Goal: Transaction & Acquisition: Download file/media

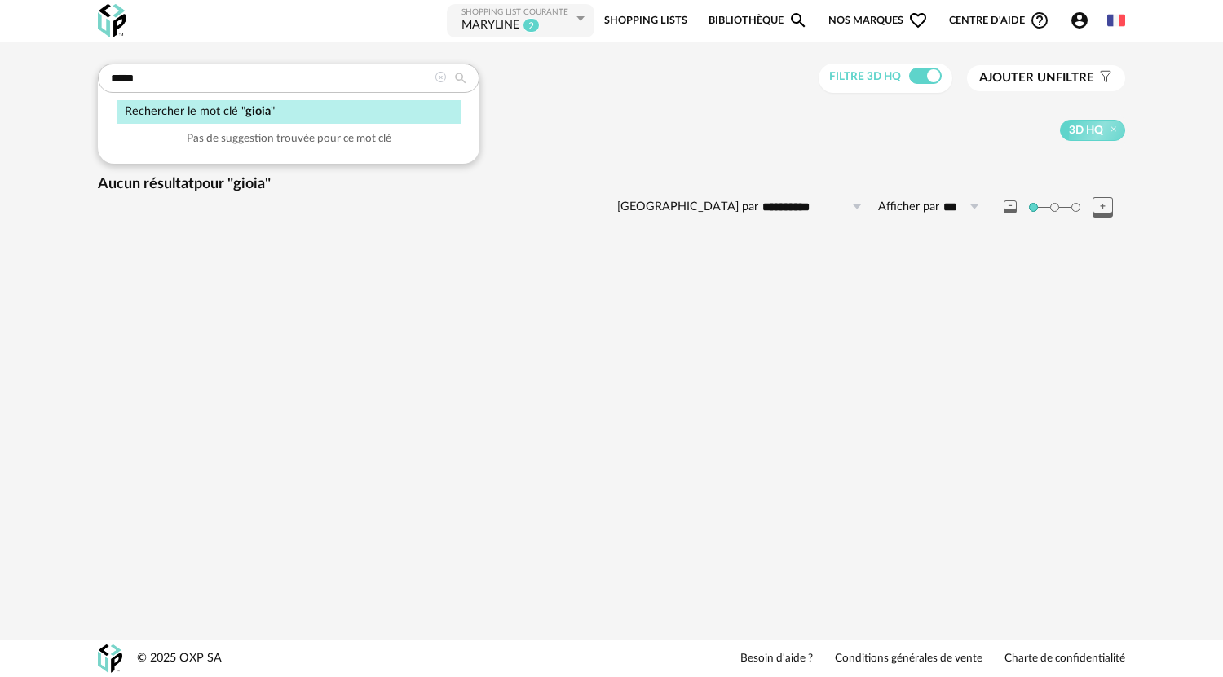
drag, startPoint x: 107, startPoint y: 77, endPoint x: 94, endPoint y: 77, distance: 13.0
click at [94, 77] on div "**********" at bounding box center [611, 164] width 1057 height 201
type input "**********"
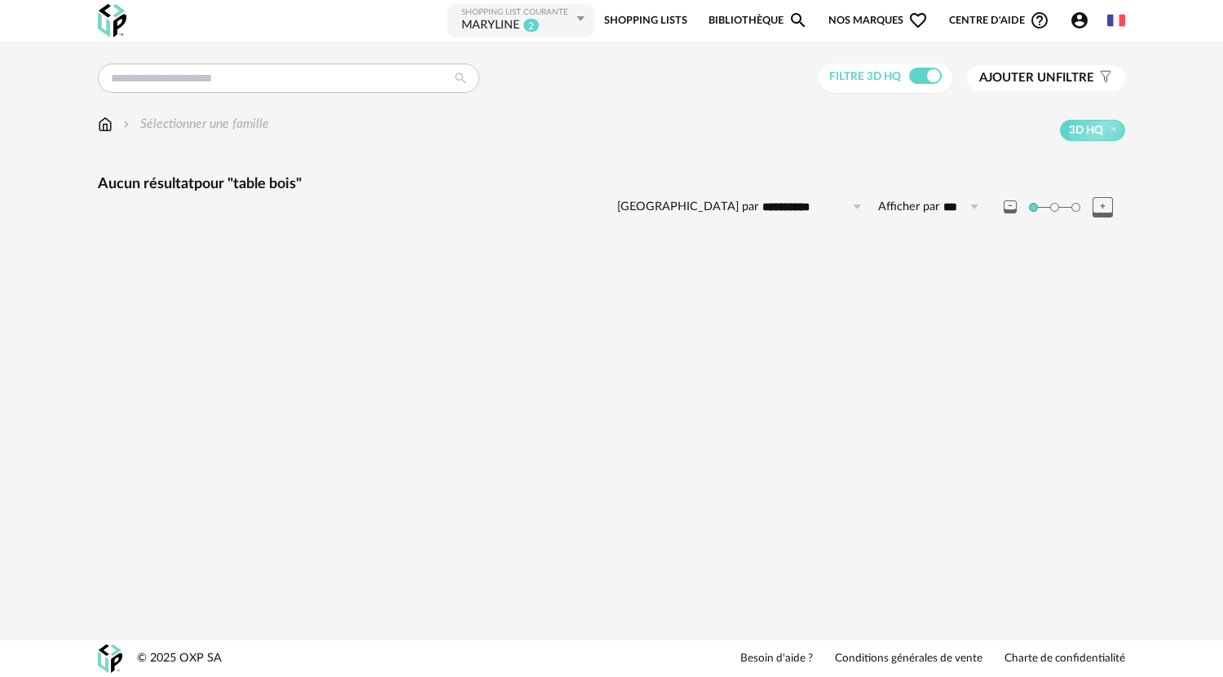
type input "**********"
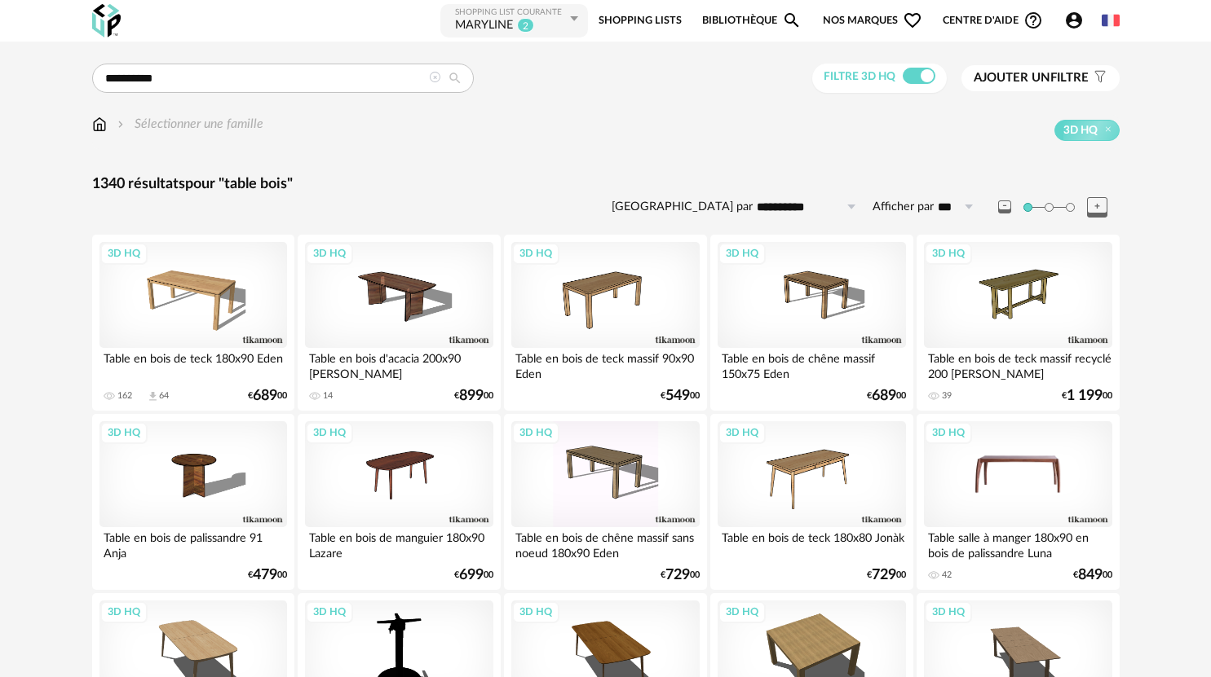
click at [1042, 479] on div "3D HQ" at bounding box center [1018, 474] width 188 height 106
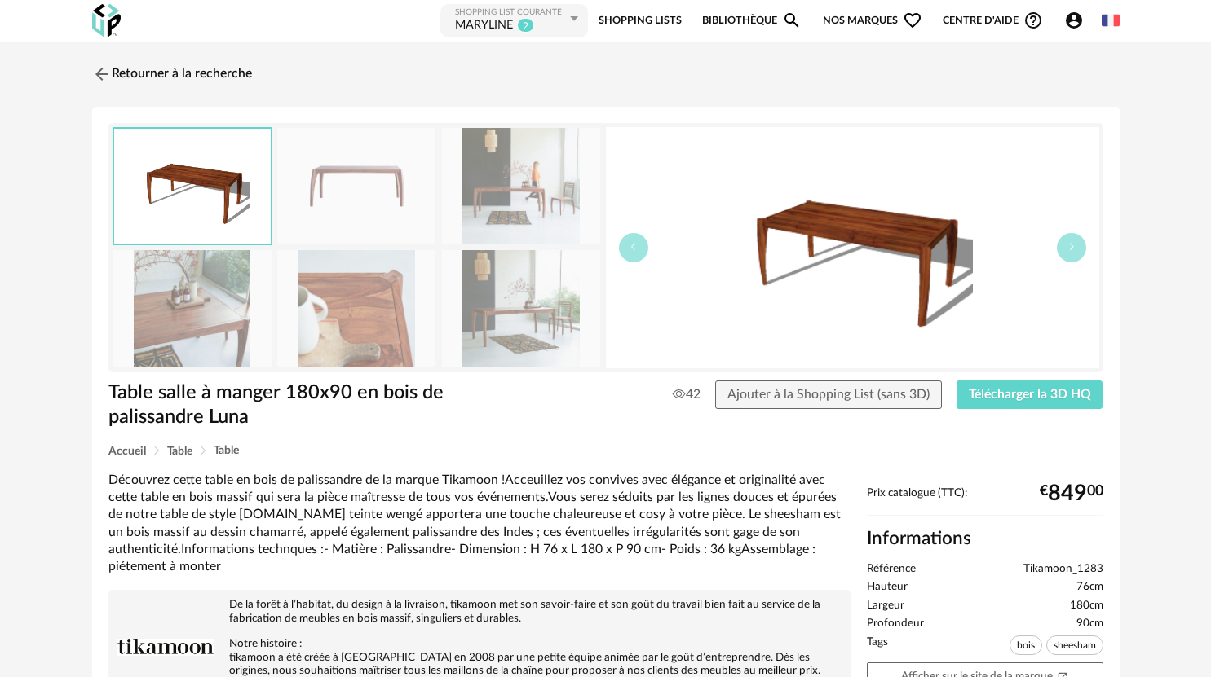
click at [541, 320] on img at bounding box center [521, 308] width 158 height 117
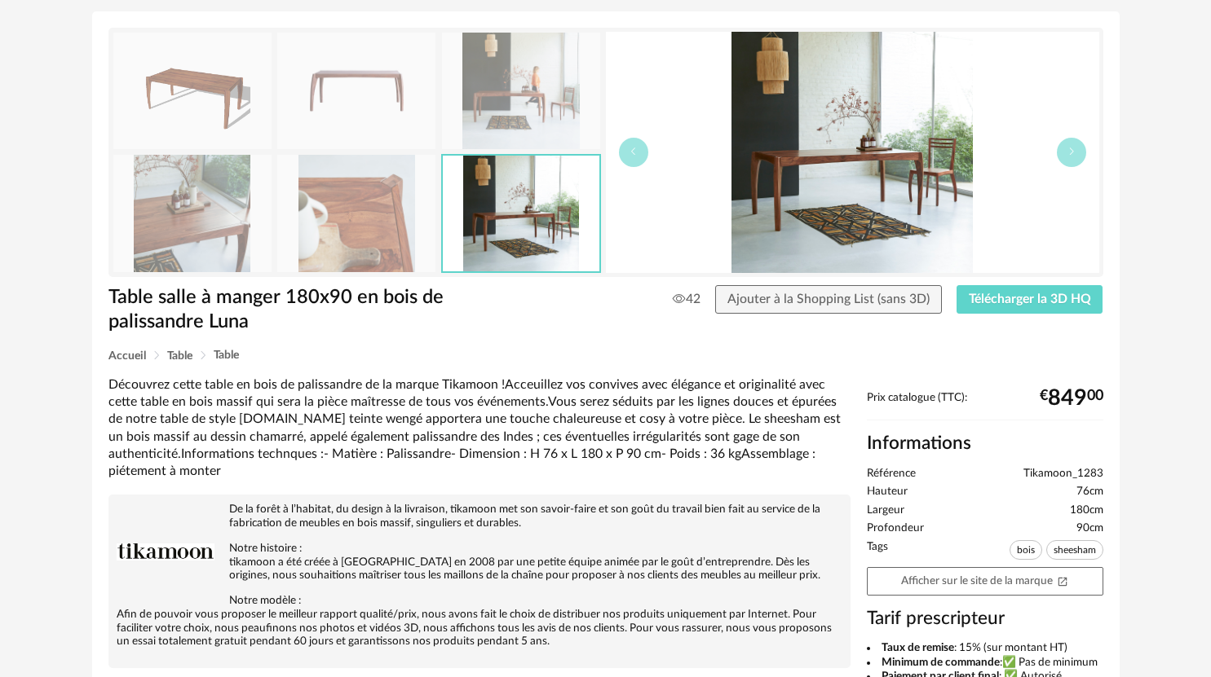
scroll to position [108, 0]
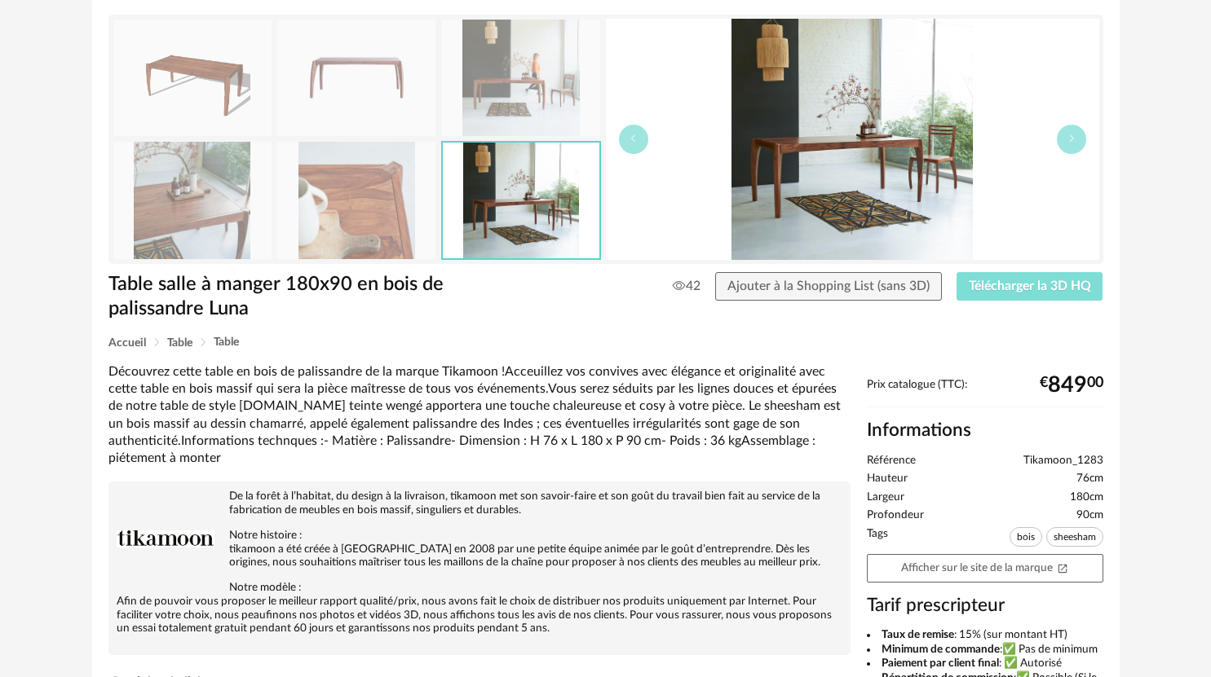
click at [1000, 287] on span "Télécharger la 3D HQ" at bounding box center [1030, 286] width 122 height 13
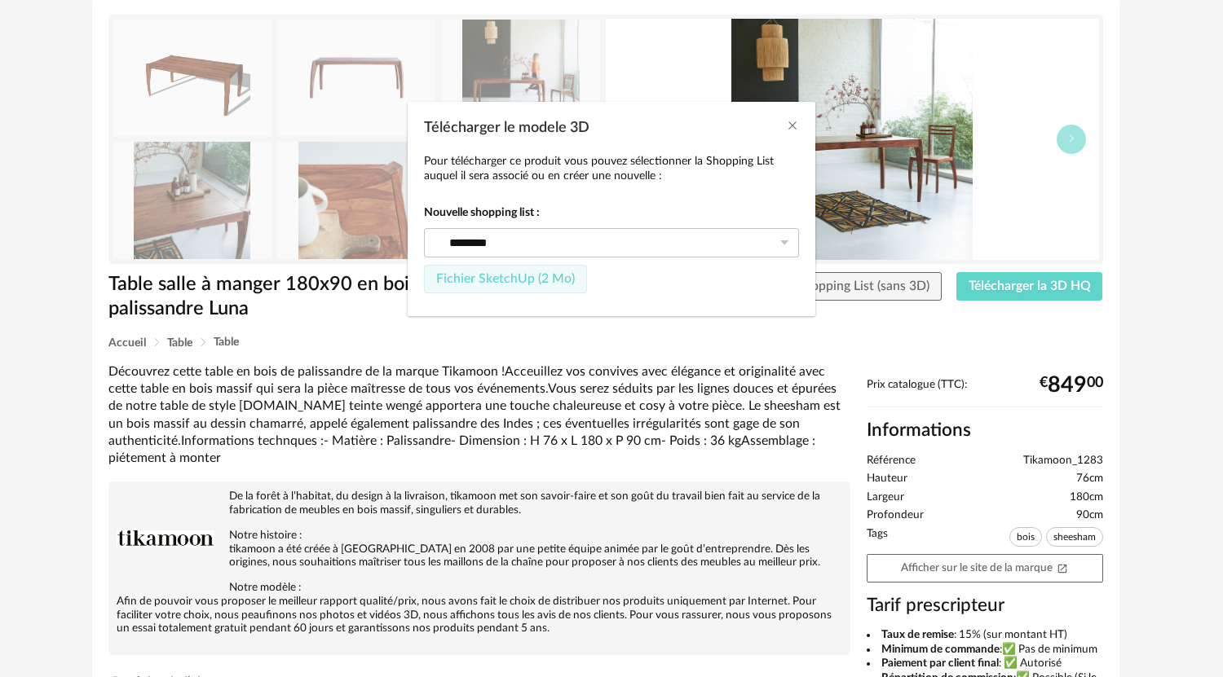
click at [525, 278] on span "Fichier SketchUp (2 Mo)" at bounding box center [505, 278] width 139 height 13
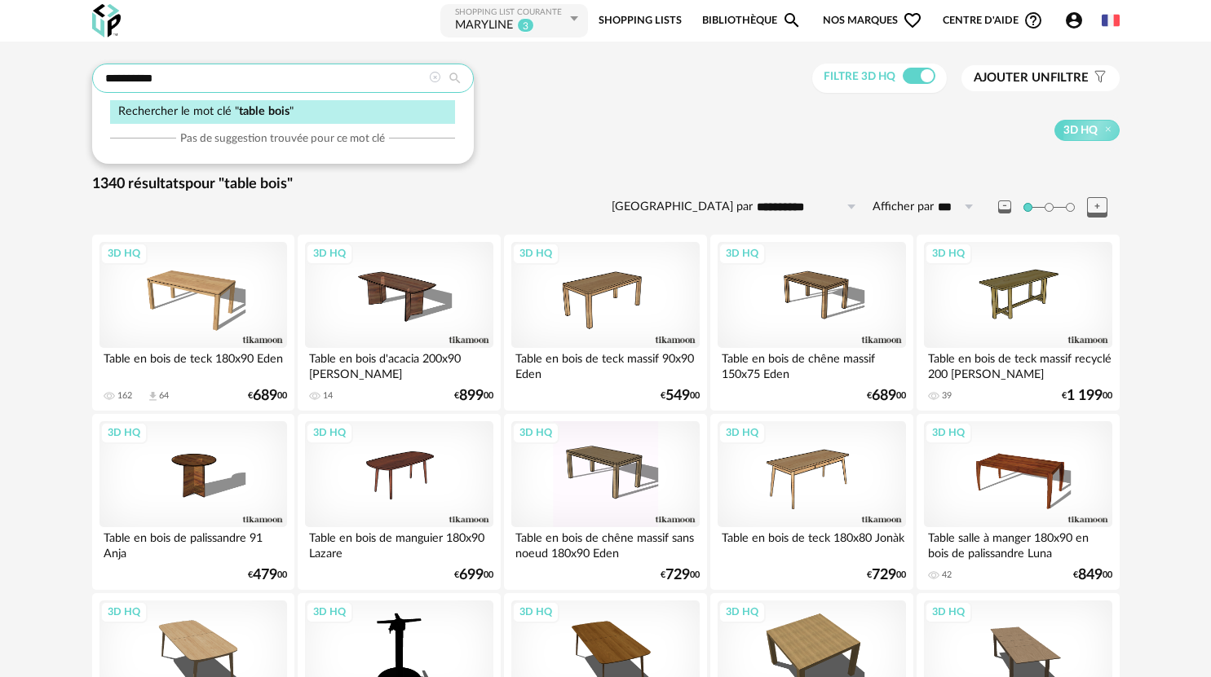
drag, startPoint x: 177, startPoint y: 71, endPoint x: 46, endPoint y: 73, distance: 131.3
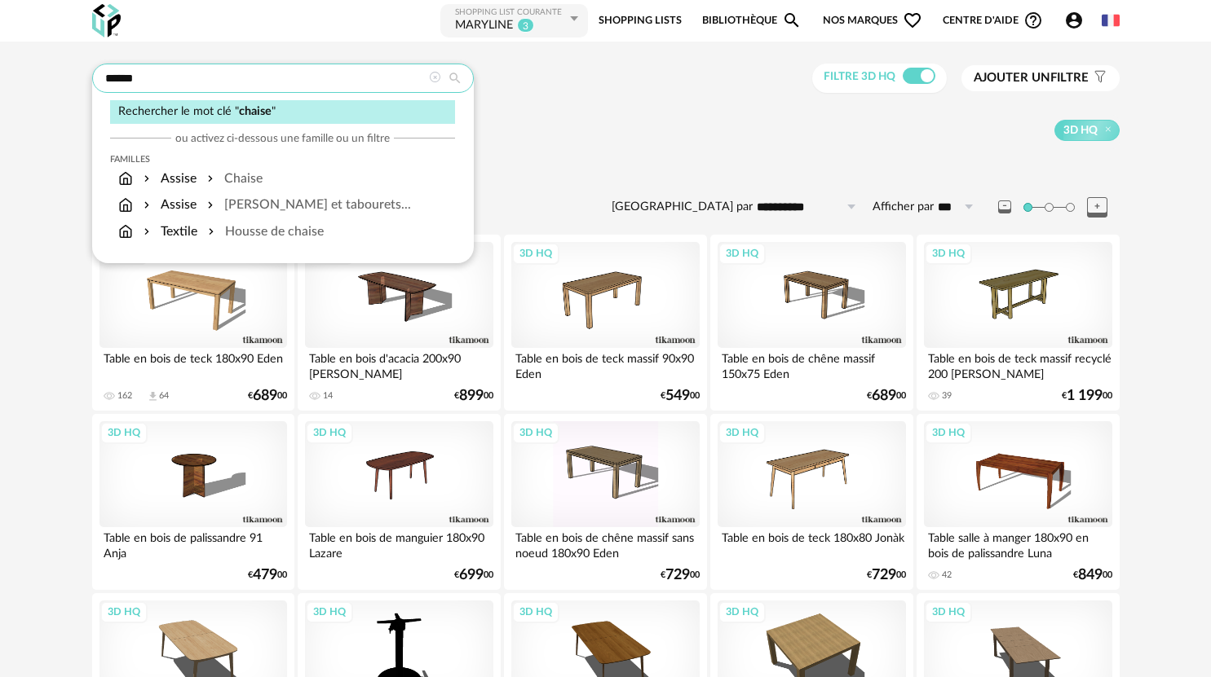
type input "******"
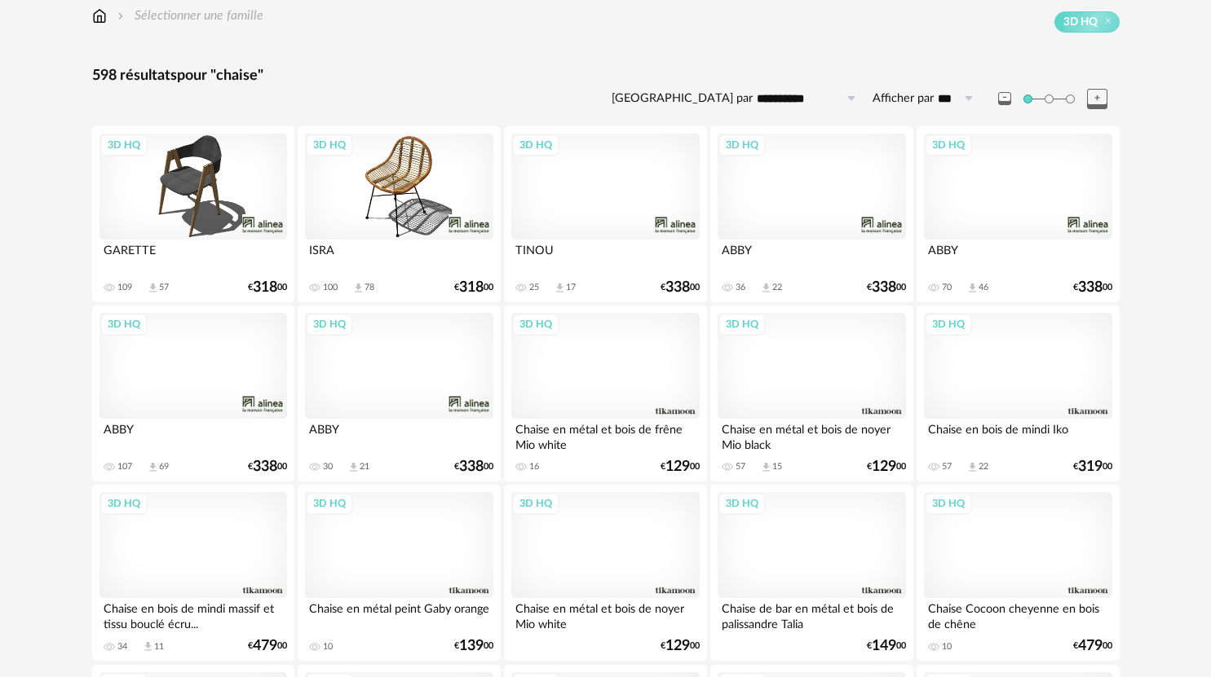
scroll to position [652, 0]
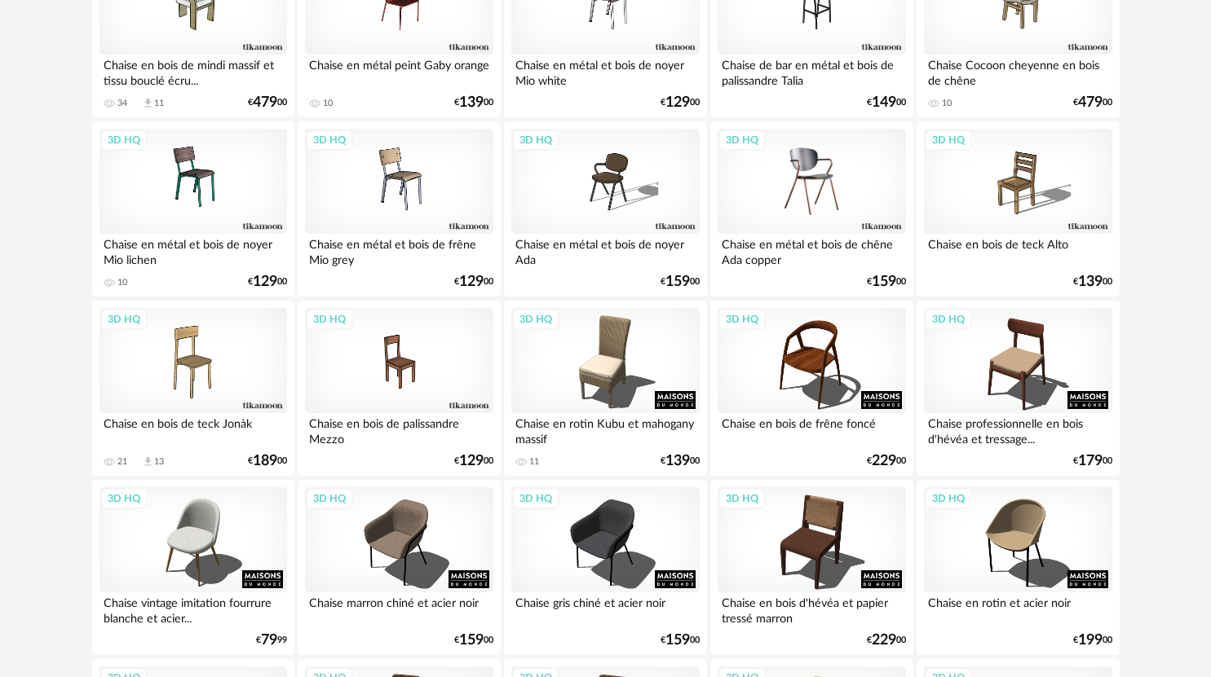
click at [792, 155] on div "3D HQ" at bounding box center [811, 182] width 188 height 106
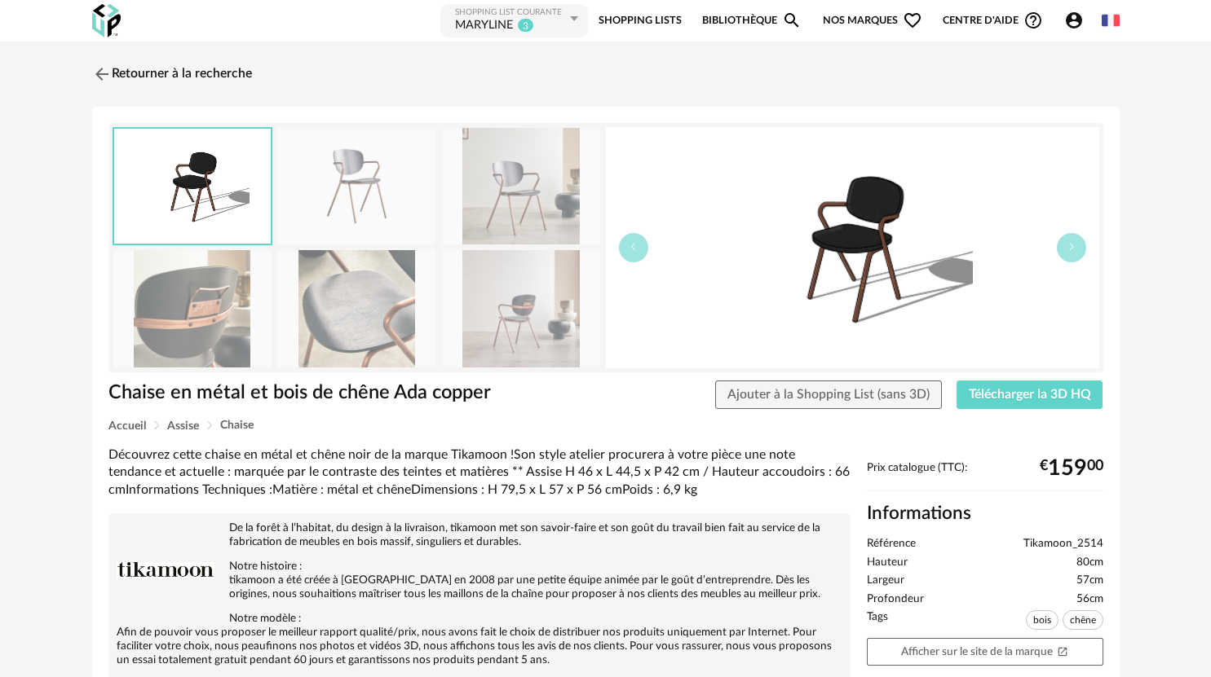
click at [528, 303] on img at bounding box center [521, 308] width 158 height 117
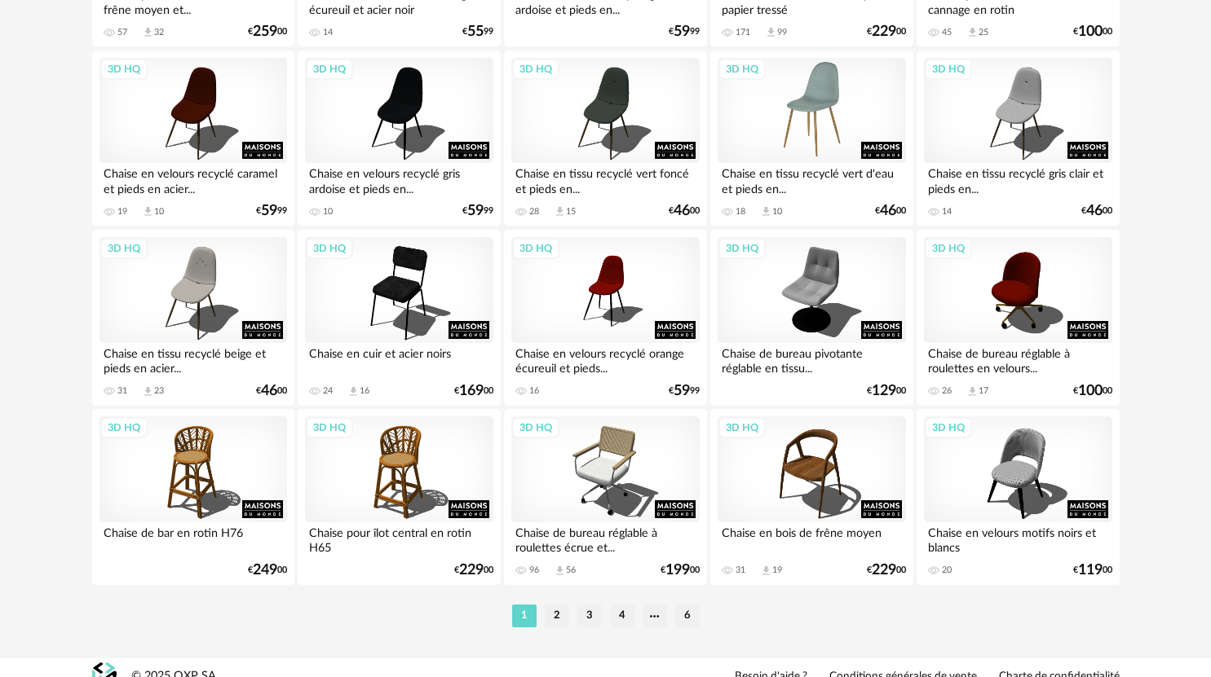
scroll to position [3253, 0]
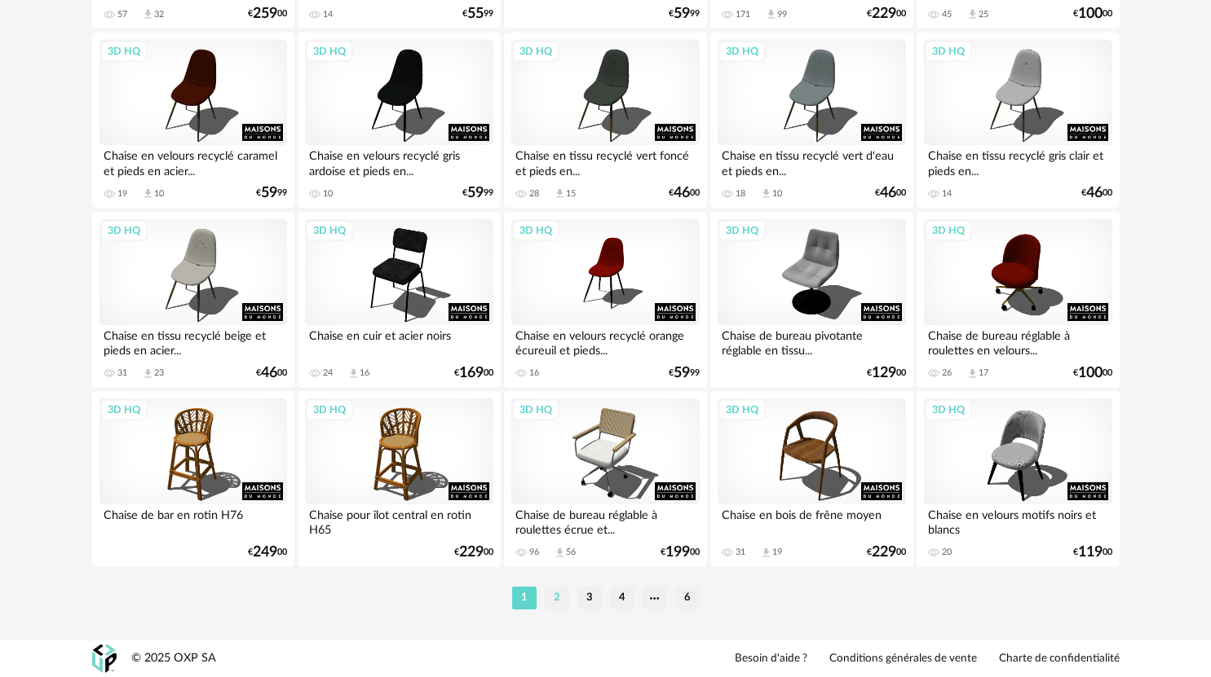
click at [558, 593] on li "2" at bounding box center [557, 598] width 24 height 23
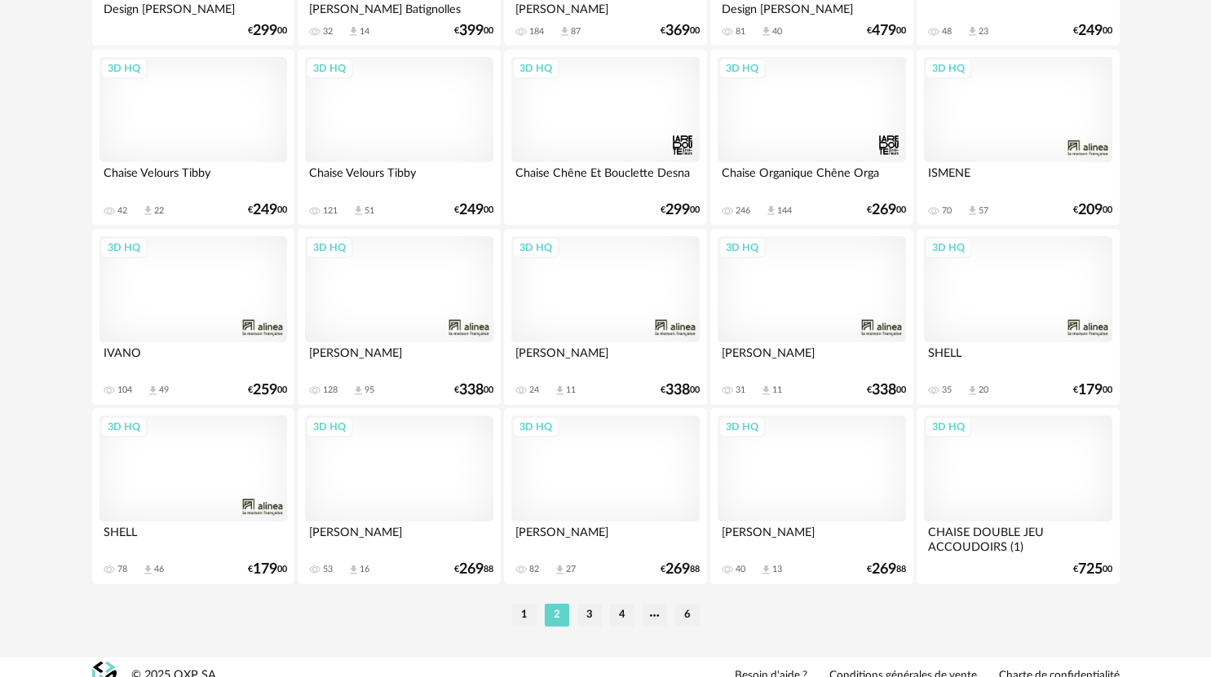
scroll to position [3253, 0]
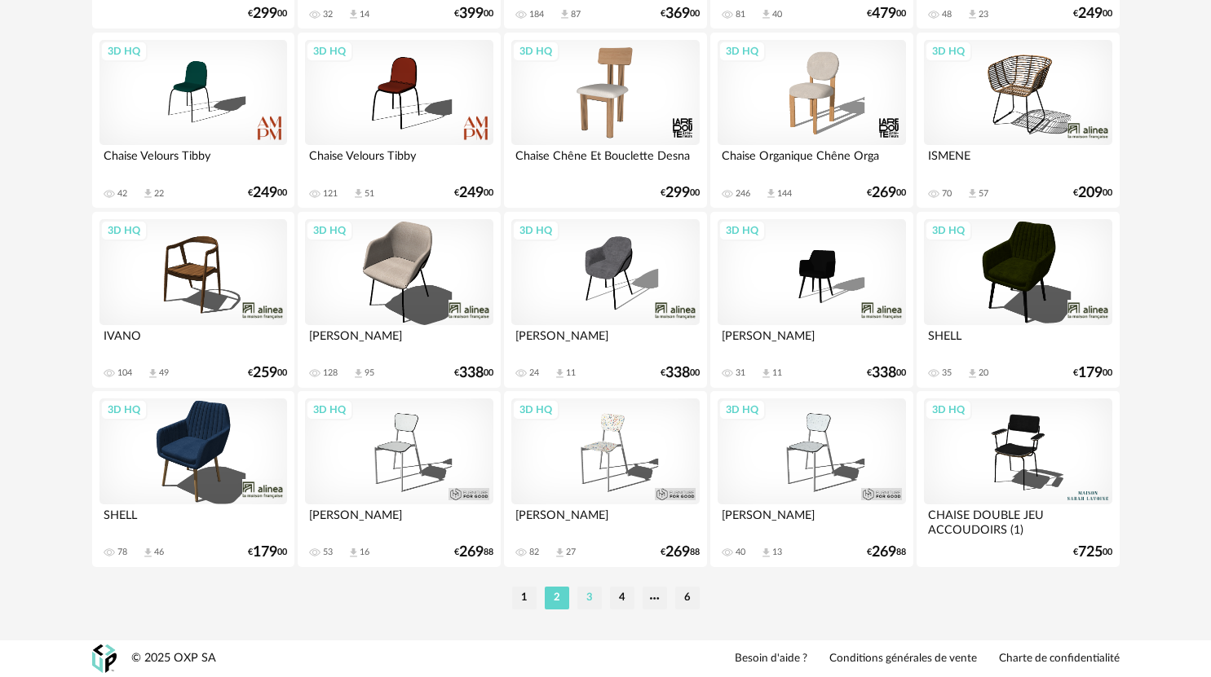
click at [589, 597] on li "3" at bounding box center [589, 598] width 24 height 23
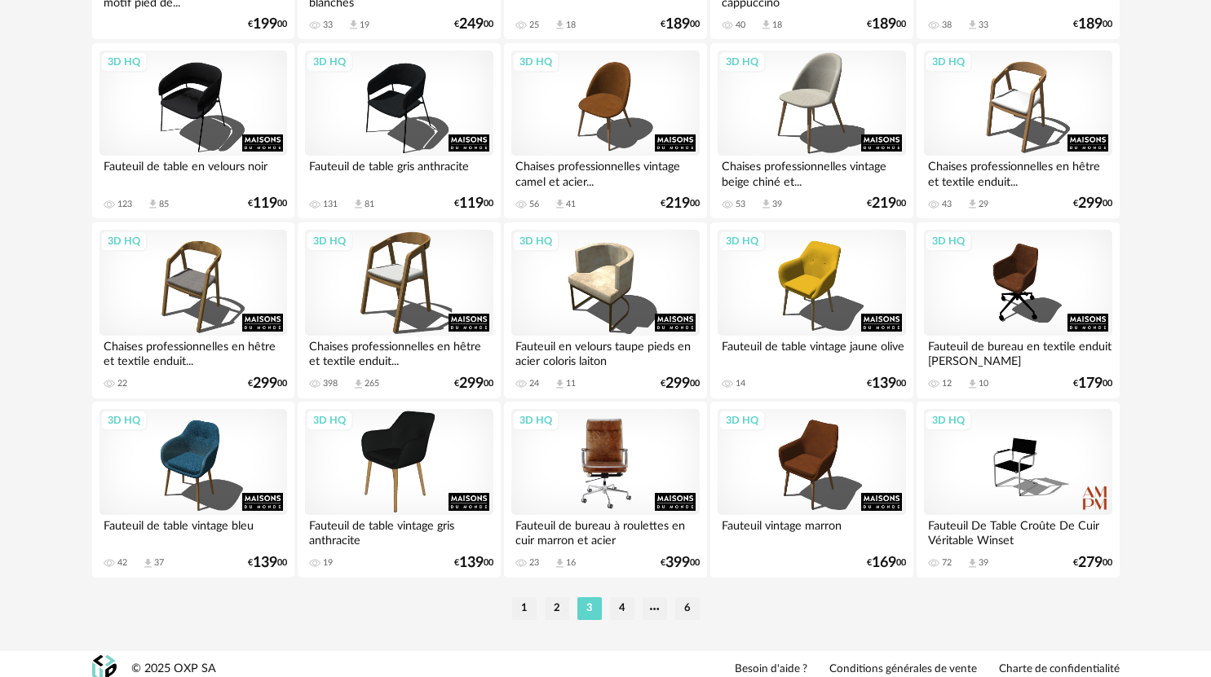
scroll to position [3253, 0]
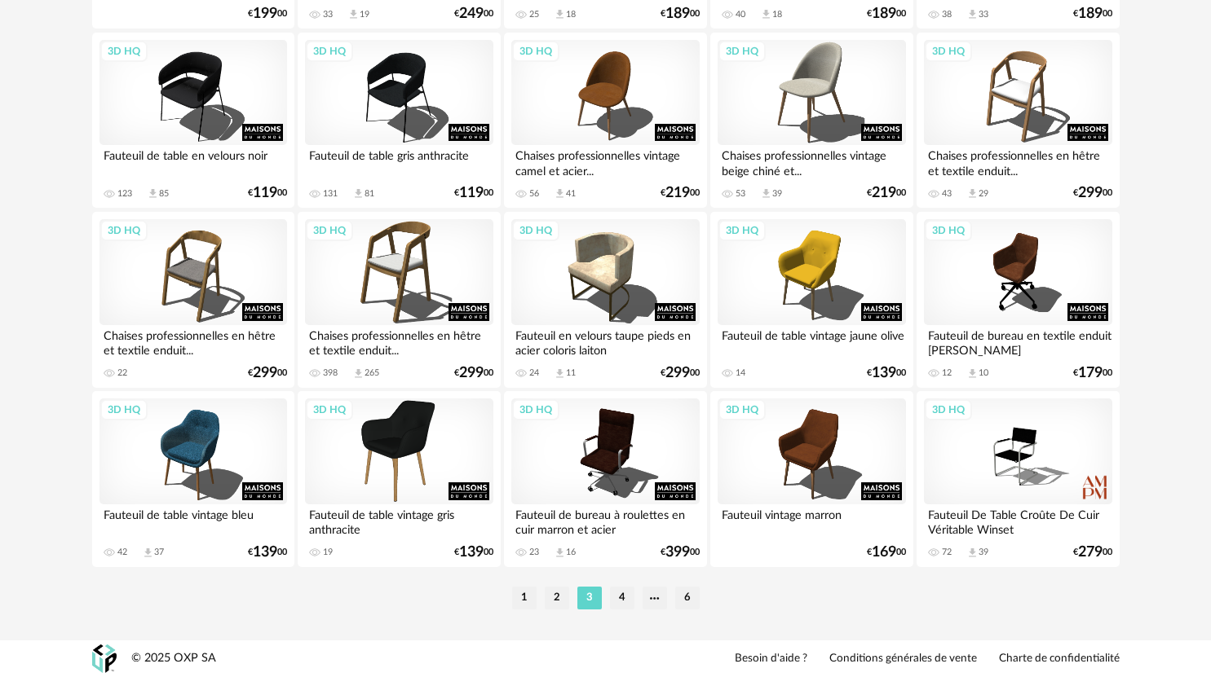
click at [622, 598] on li "4" at bounding box center [622, 598] width 24 height 23
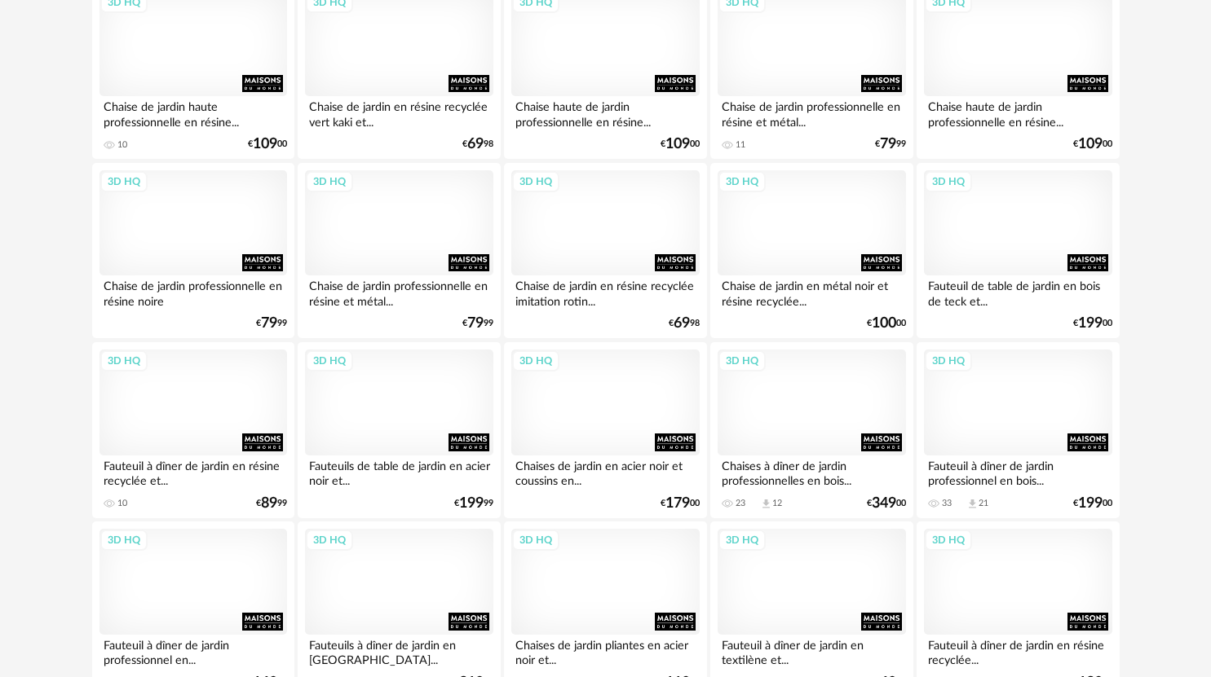
scroll to position [3253, 0]
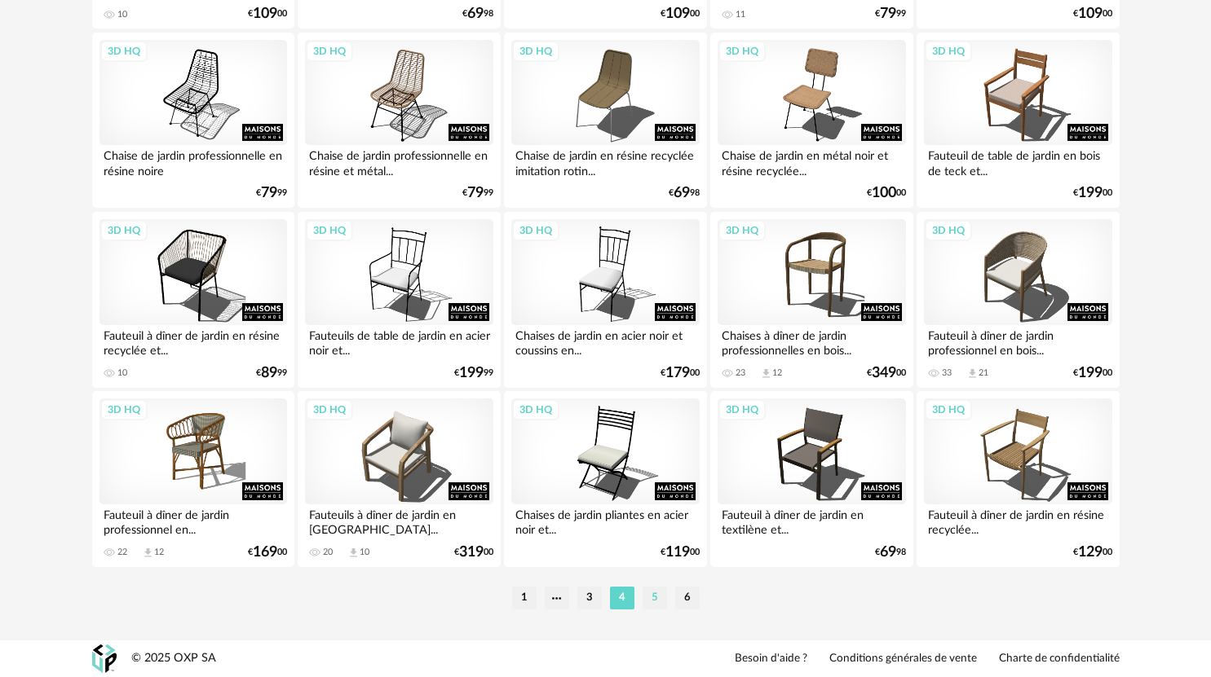
click at [661, 598] on li "5" at bounding box center [654, 598] width 24 height 23
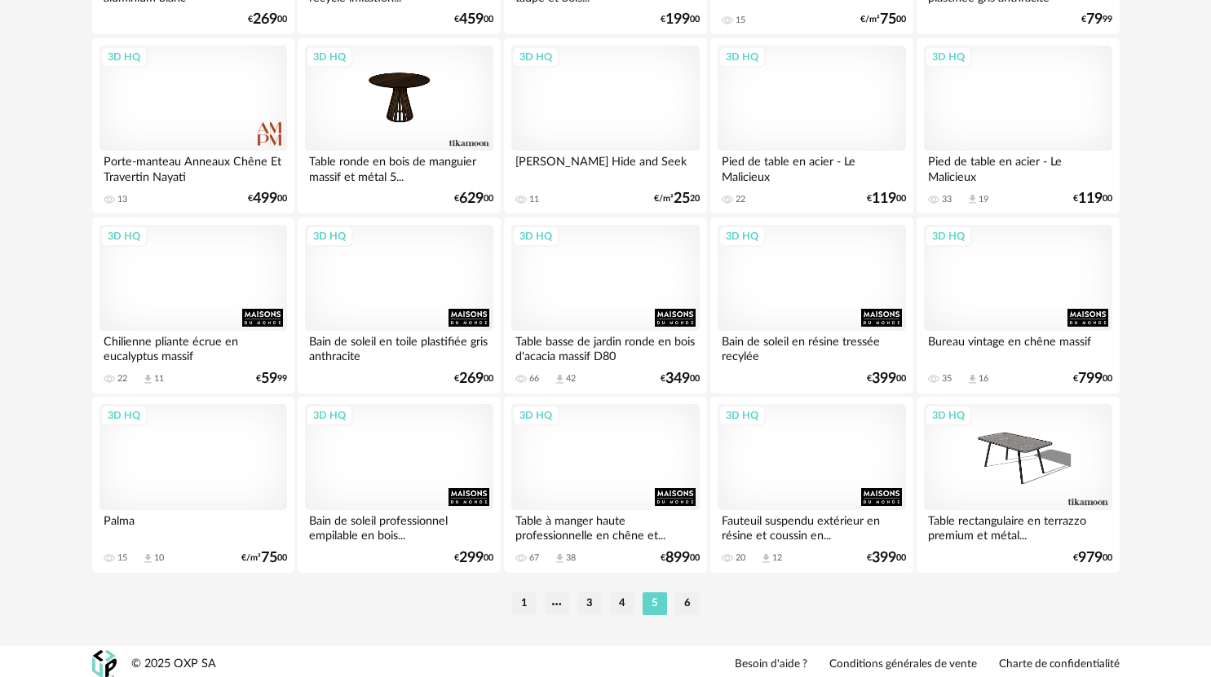
scroll to position [3253, 0]
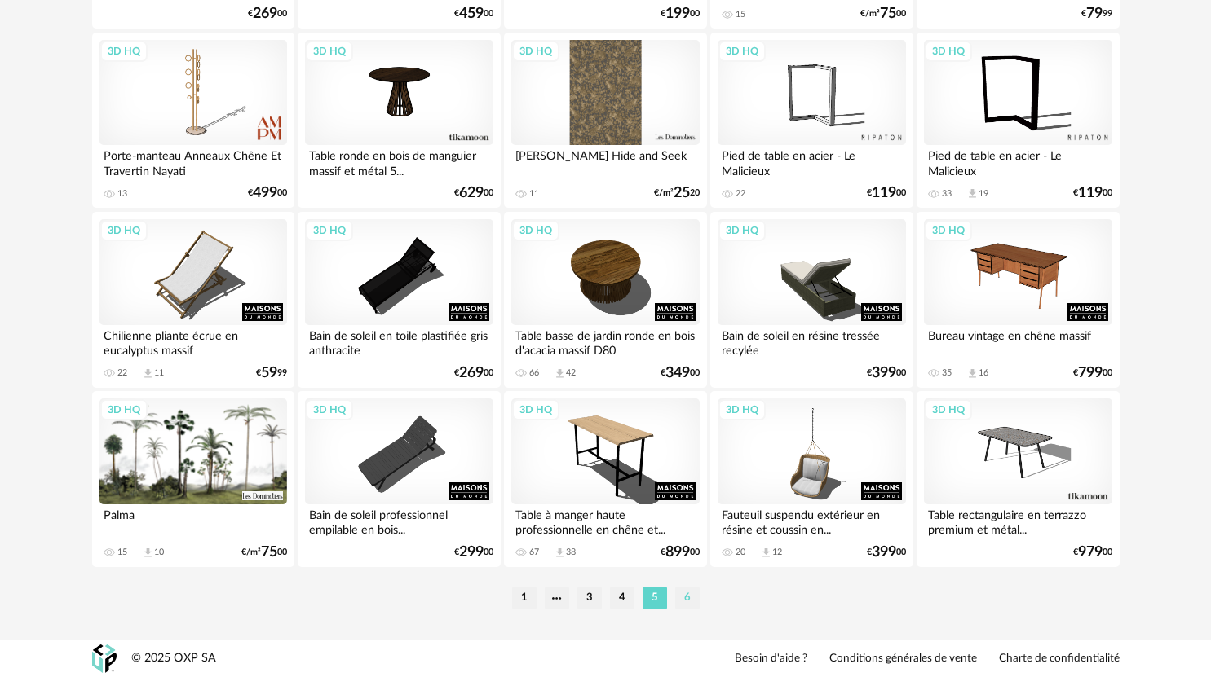
click at [691, 594] on li "6" at bounding box center [687, 598] width 24 height 23
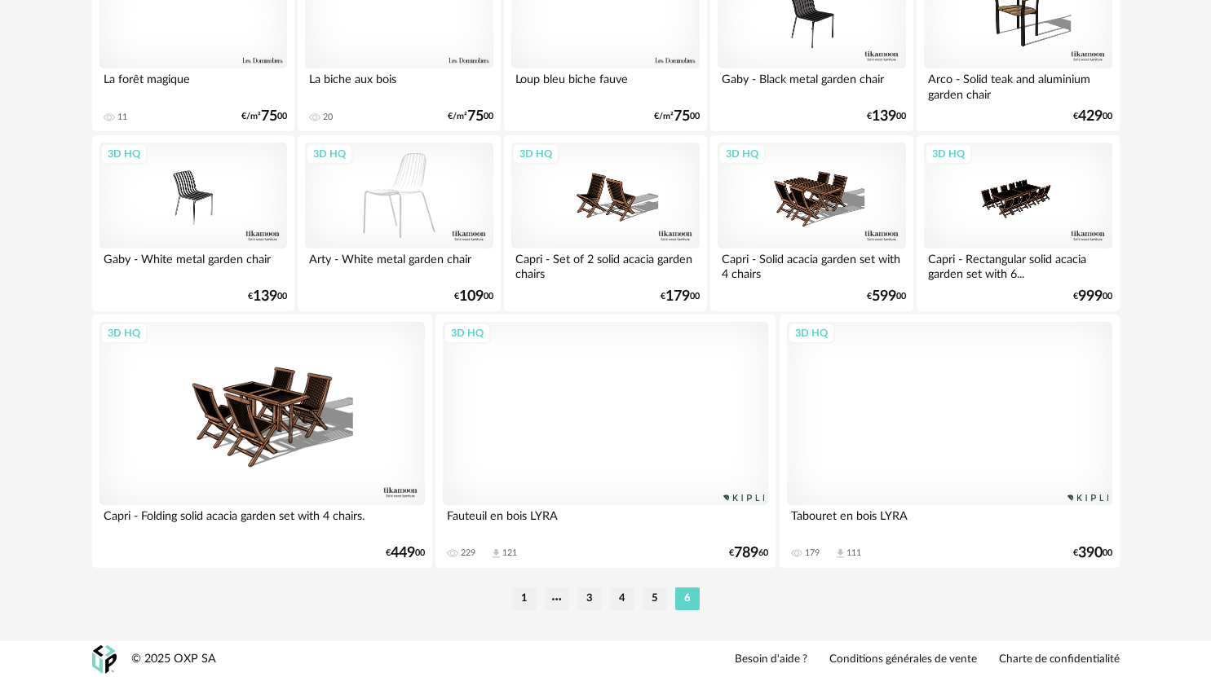
scroll to position [3330, 0]
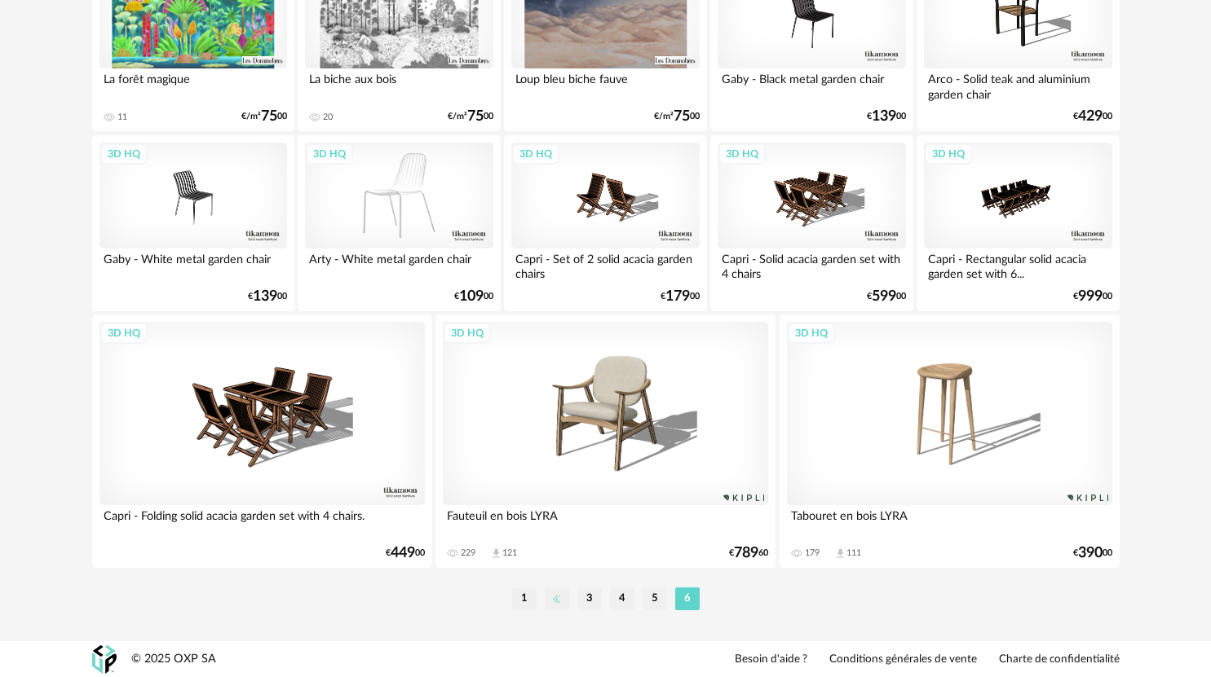
click at [548, 599] on li at bounding box center [557, 599] width 24 height 23
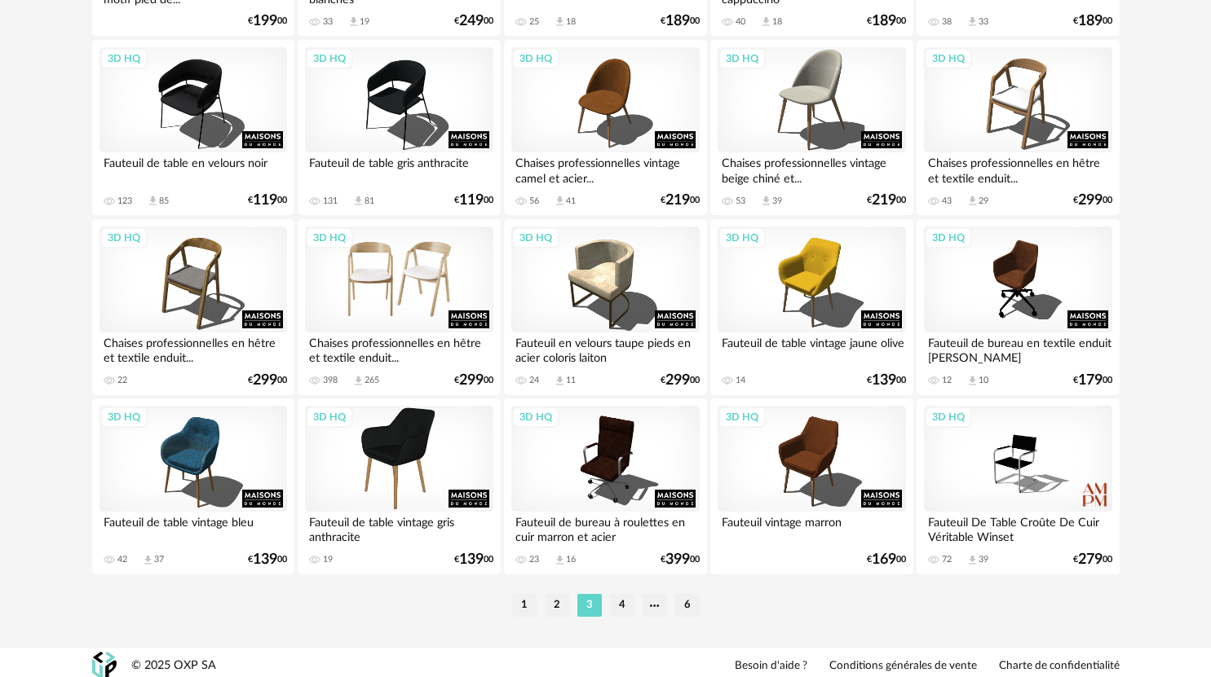
scroll to position [3253, 0]
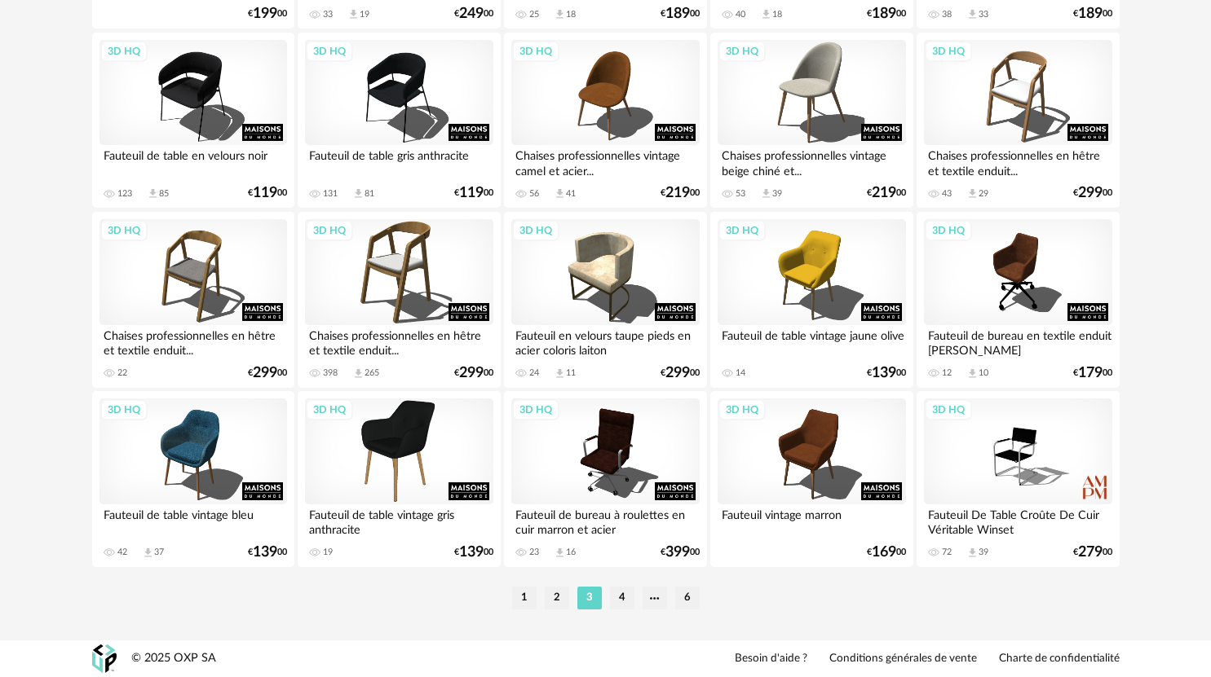
click at [563, 598] on li "2" at bounding box center [557, 598] width 24 height 23
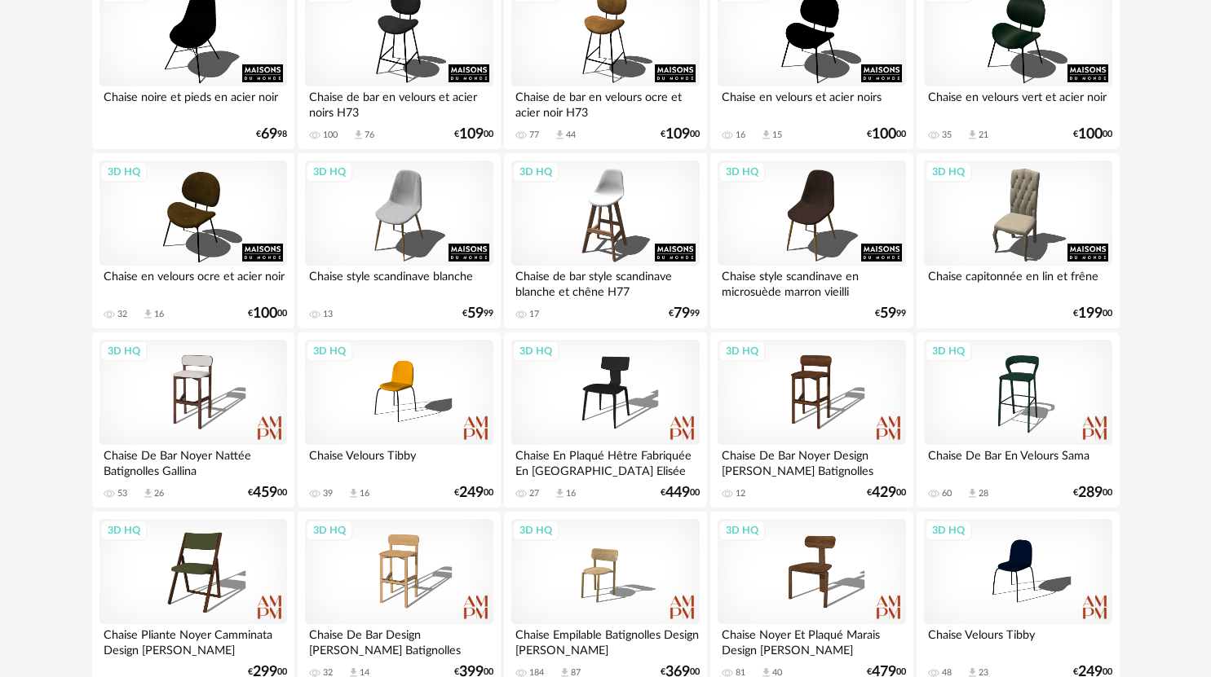
scroll to position [2609, 0]
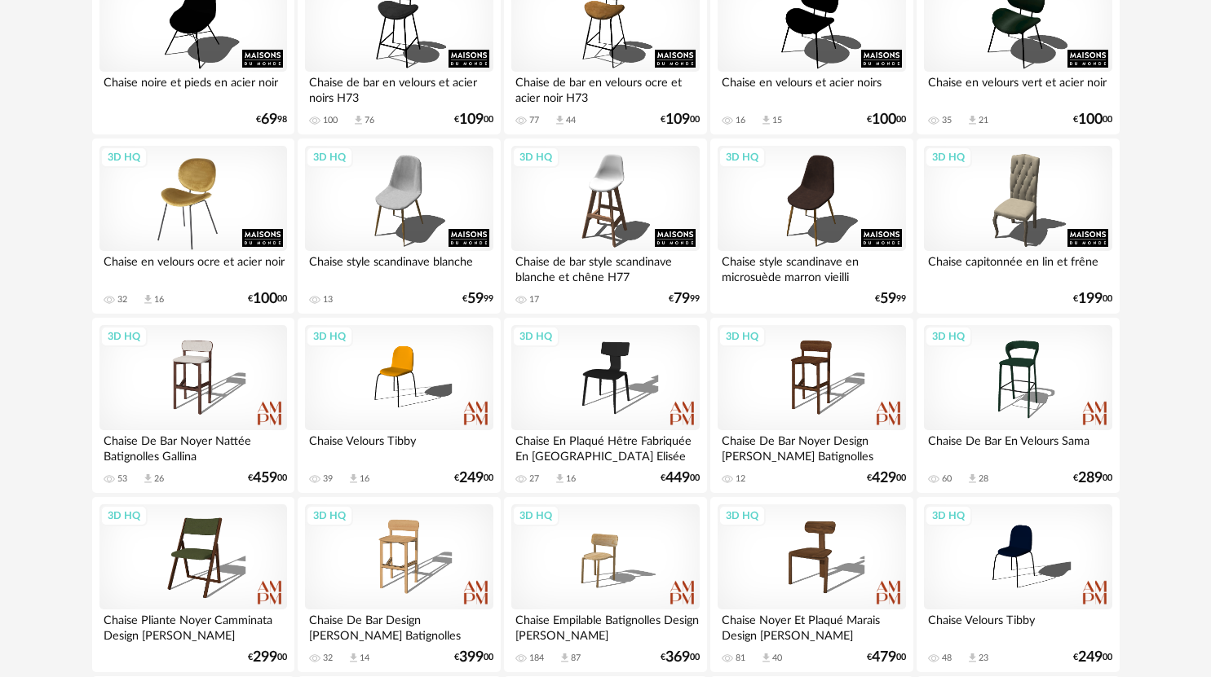
click at [208, 183] on div "3D HQ" at bounding box center [193, 199] width 188 height 106
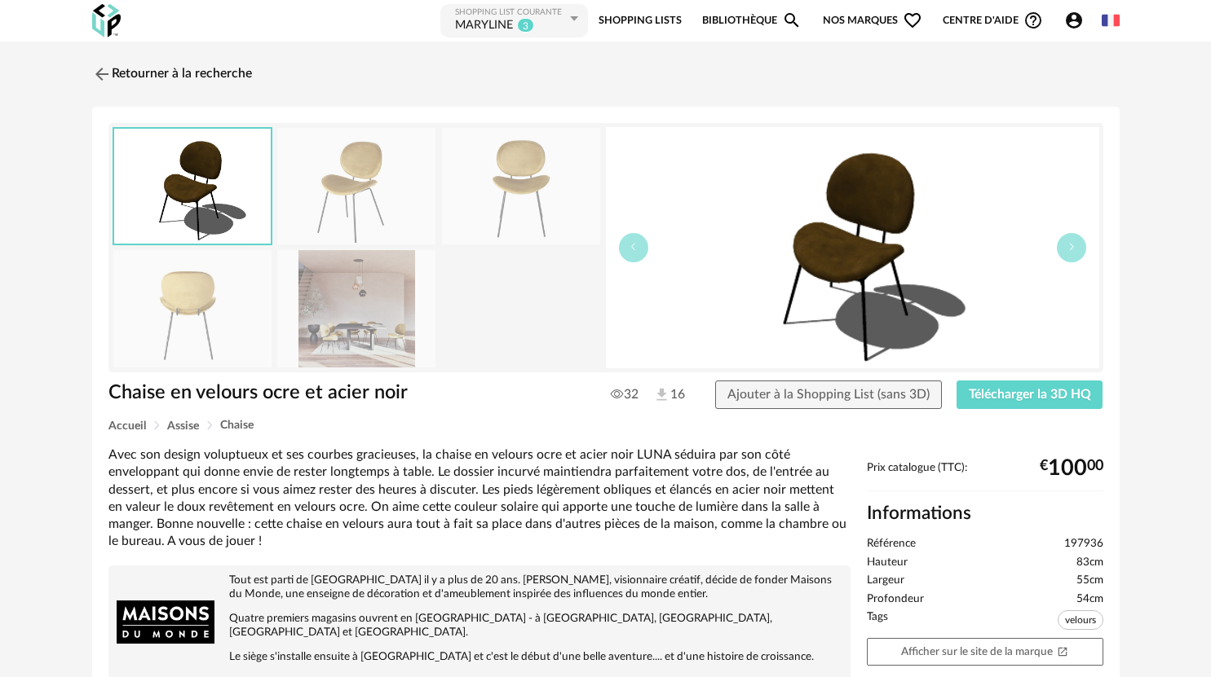
click at [356, 344] on img at bounding box center [356, 308] width 158 height 117
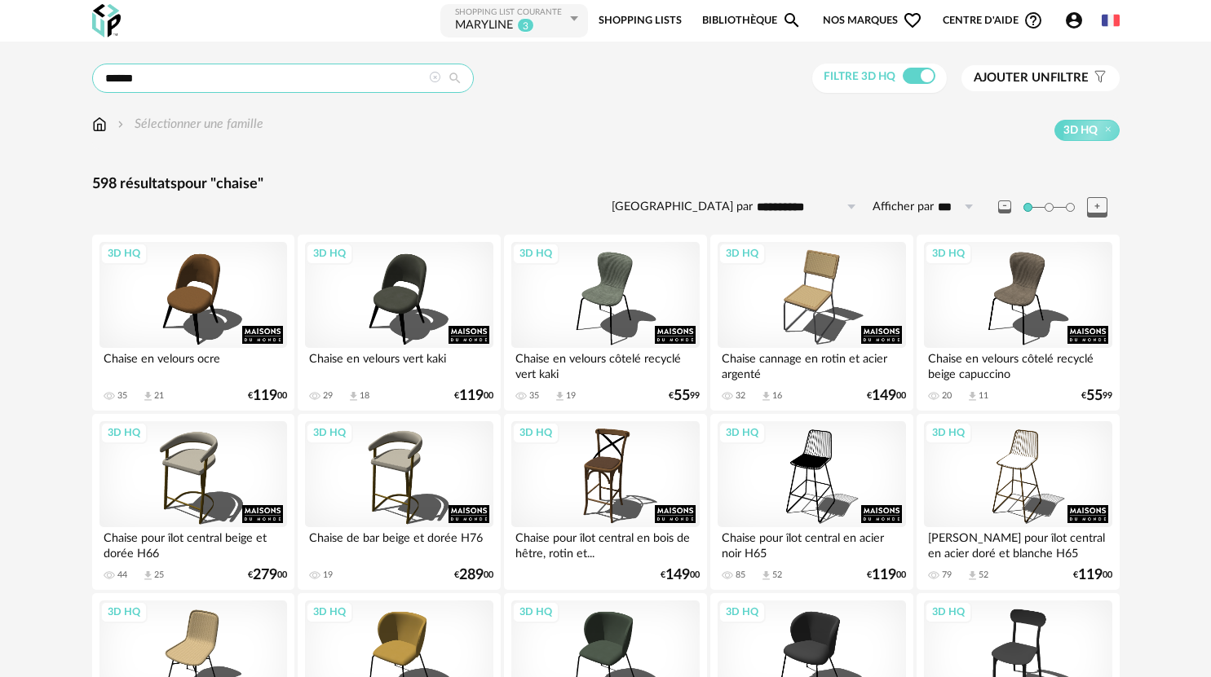
click at [188, 85] on input "******" at bounding box center [283, 78] width 382 height 29
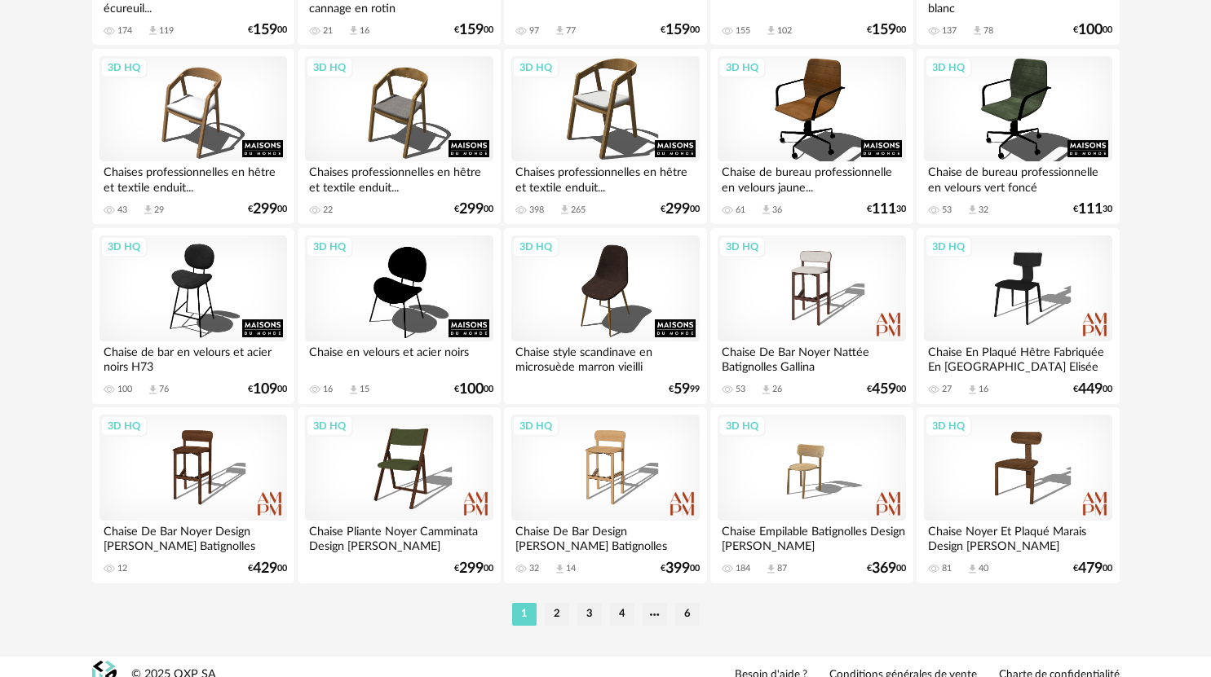
scroll to position [3253, 0]
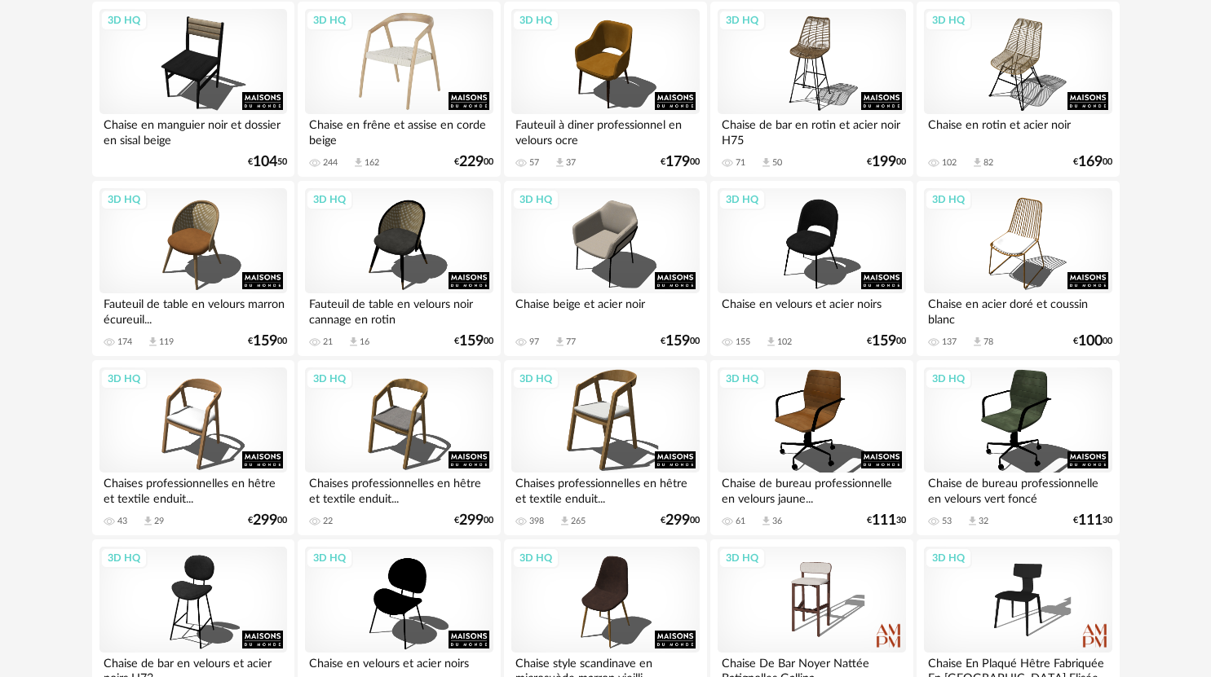
scroll to position [3253, 0]
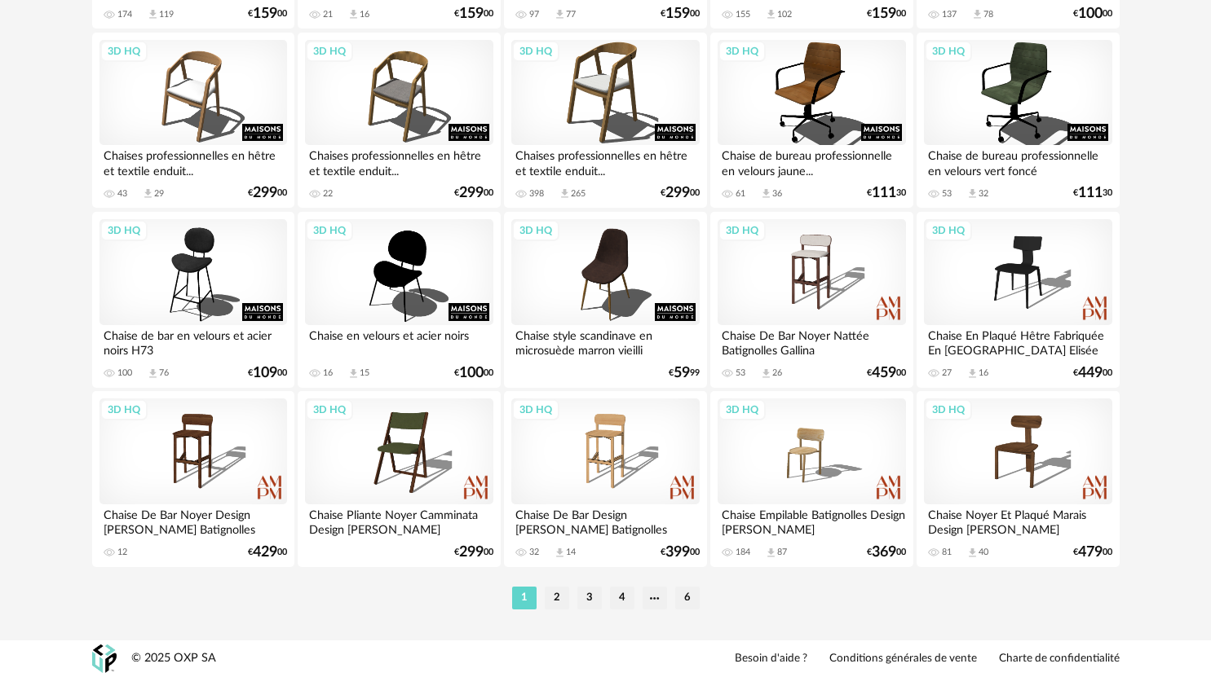
click at [557, 593] on li "2" at bounding box center [557, 598] width 24 height 23
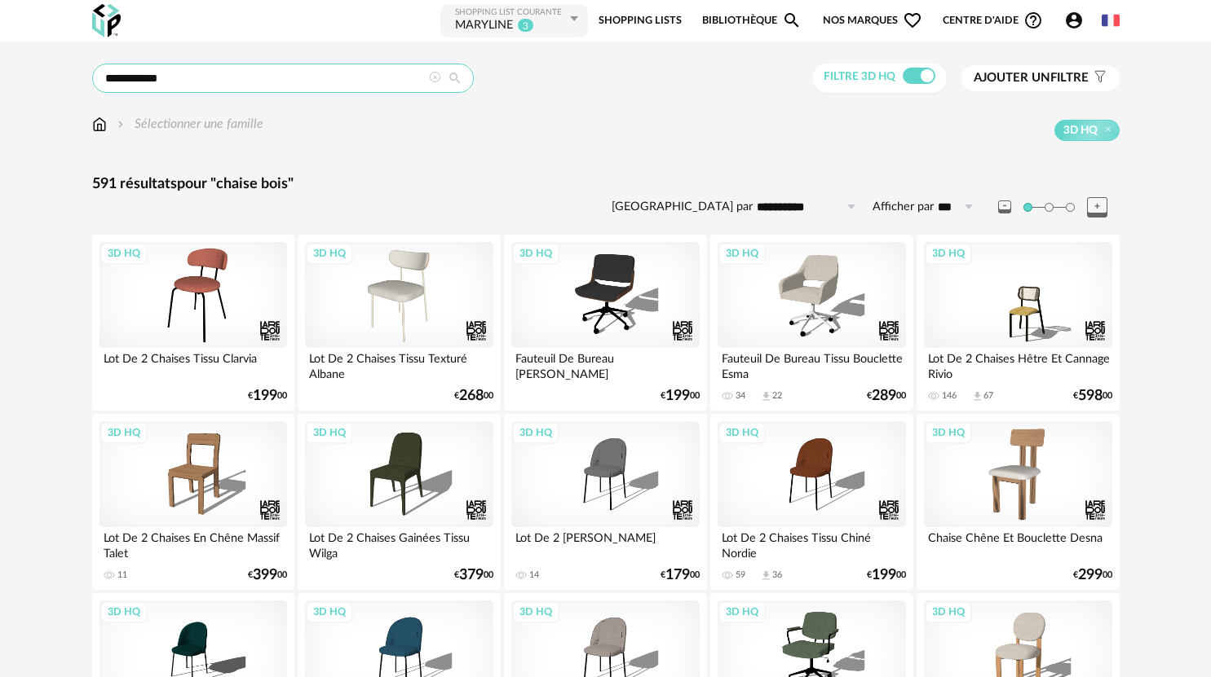
click at [170, 81] on input "**********" at bounding box center [283, 78] width 382 height 29
drag, startPoint x: 117, startPoint y: 68, endPoint x: 138, endPoint y: 65, distance: 21.4
click at [138, 65] on input "**********" at bounding box center [283, 78] width 382 height 29
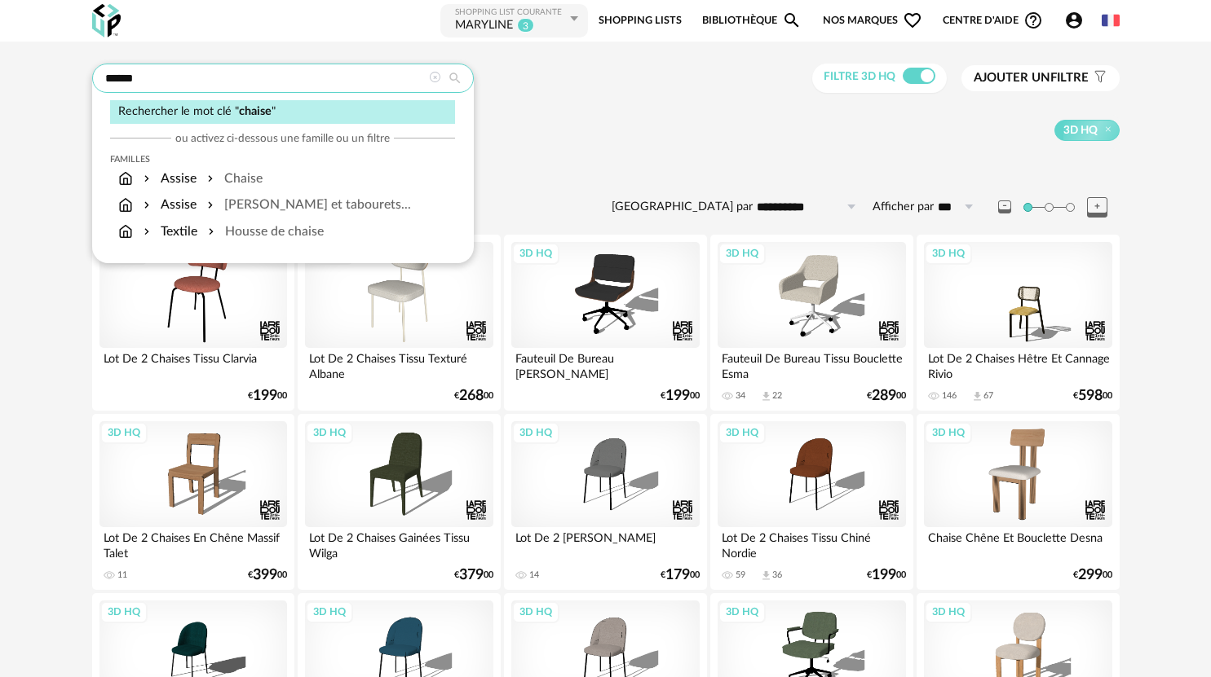
type input "******"
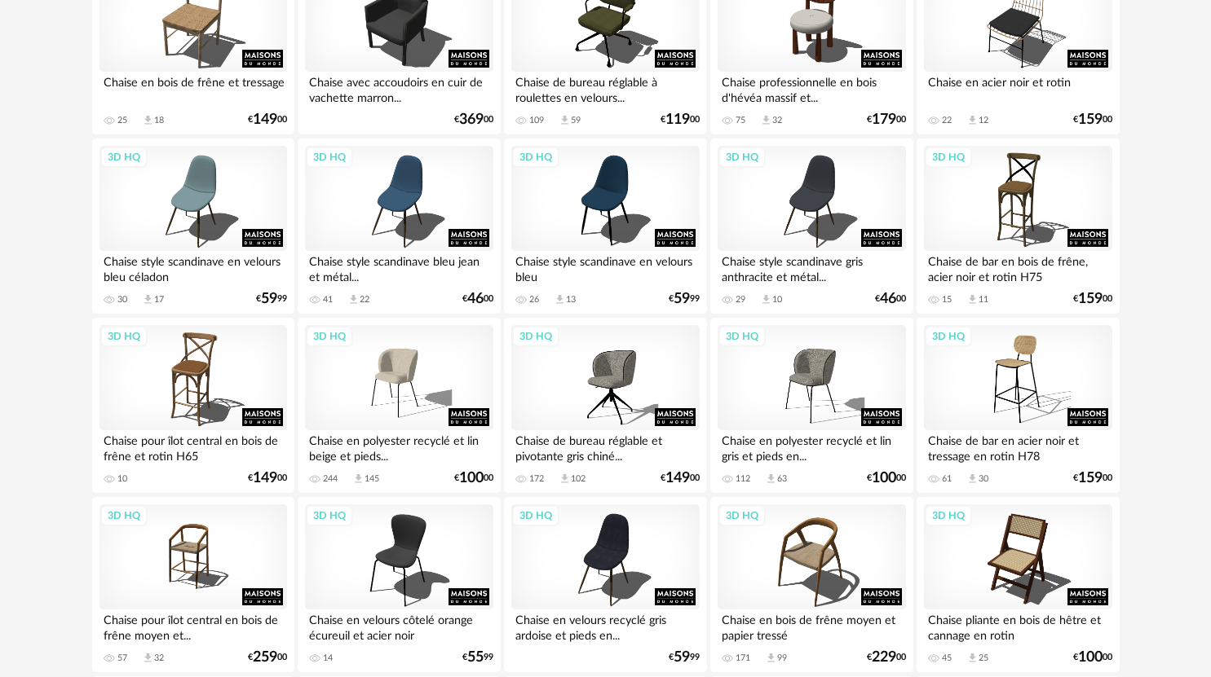
scroll to position [3253, 0]
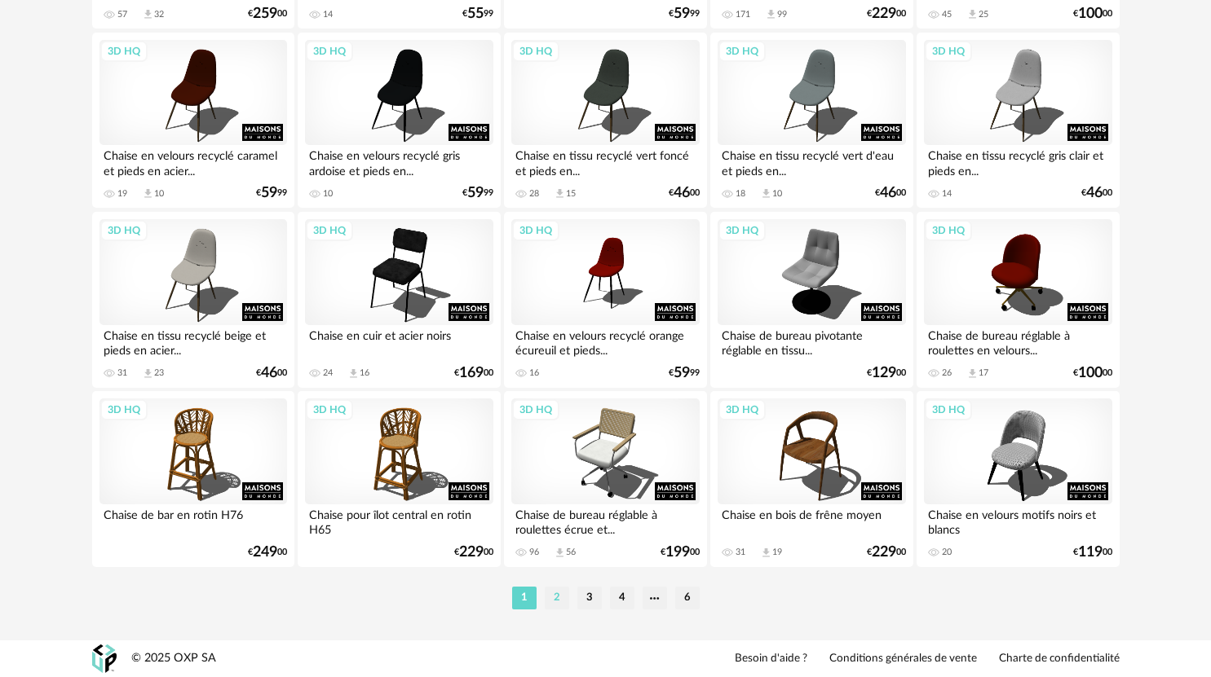
click at [559, 601] on li "2" at bounding box center [557, 598] width 24 height 23
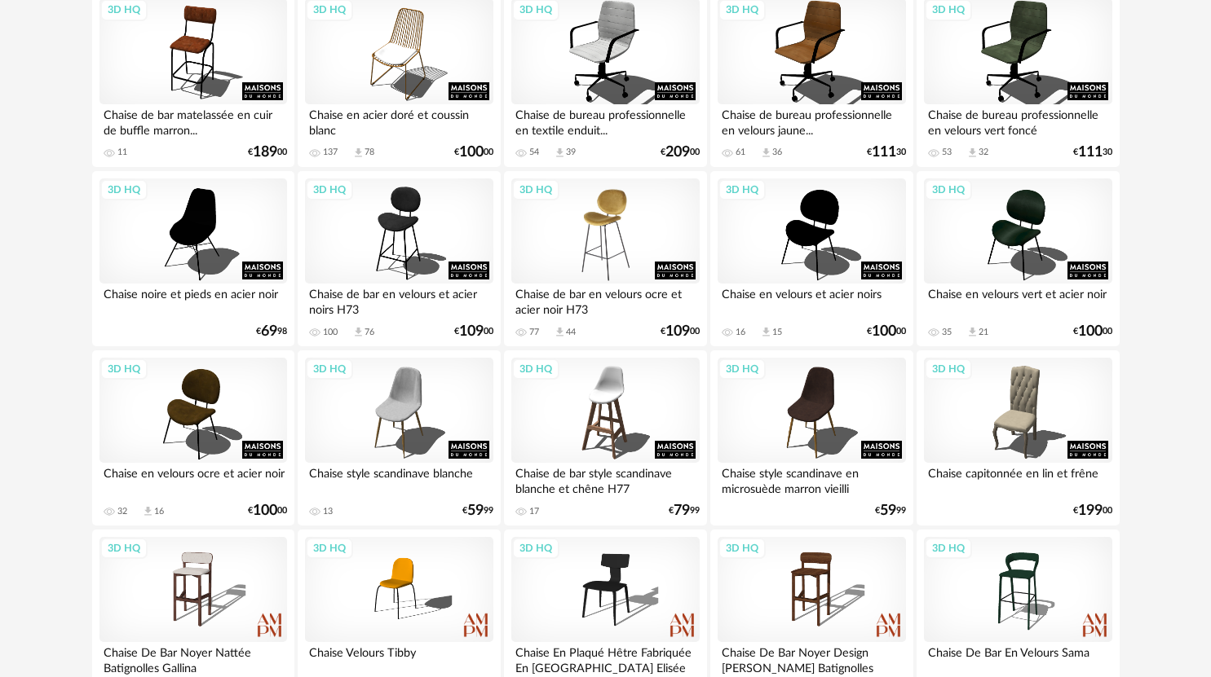
scroll to position [2491, 0]
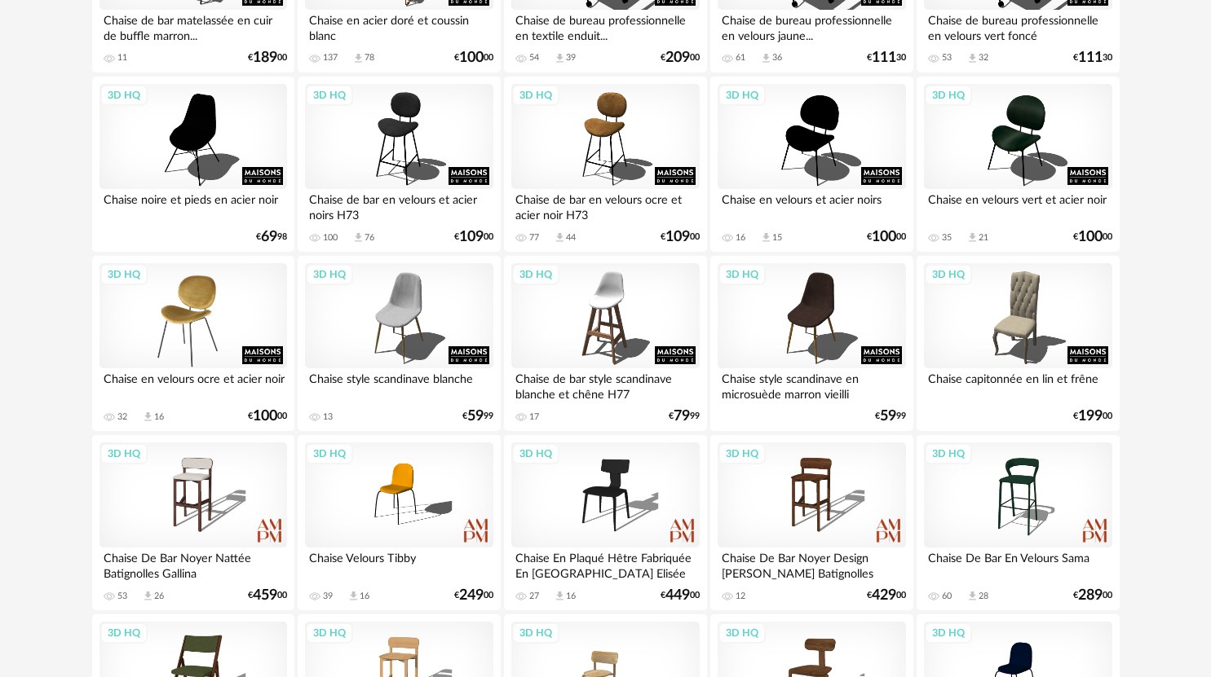
click at [203, 346] on div "3D HQ" at bounding box center [193, 316] width 188 height 106
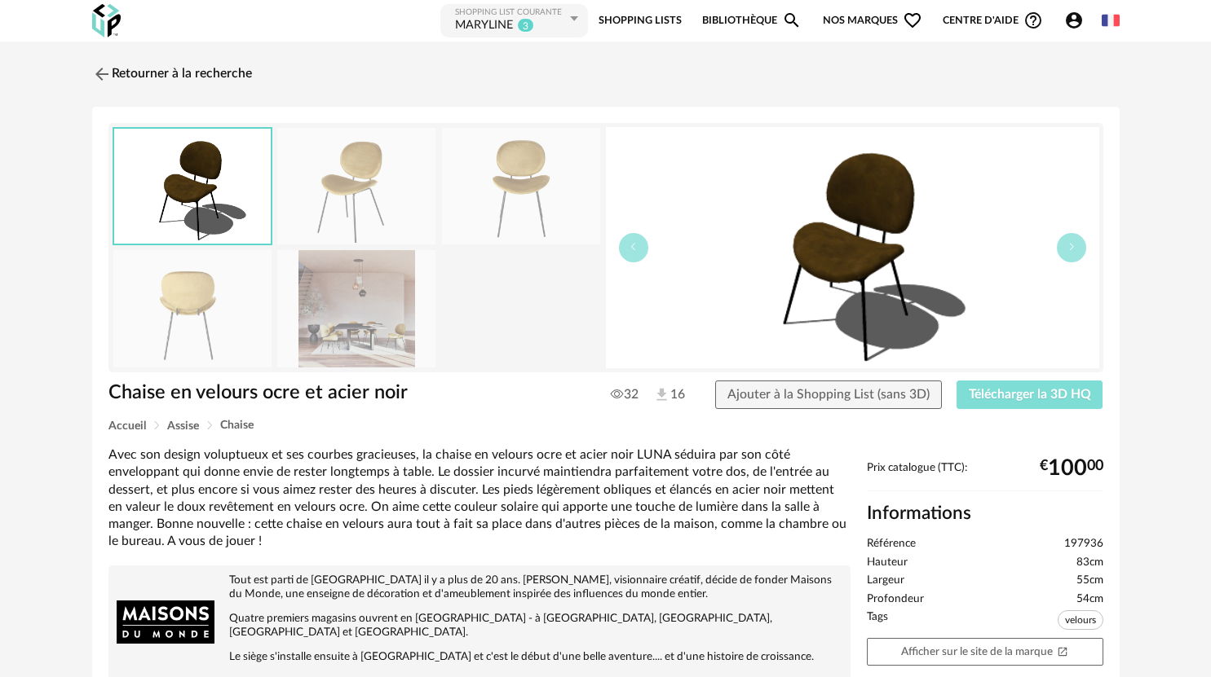
click at [1040, 393] on span "Télécharger la 3D HQ" at bounding box center [1030, 394] width 122 height 13
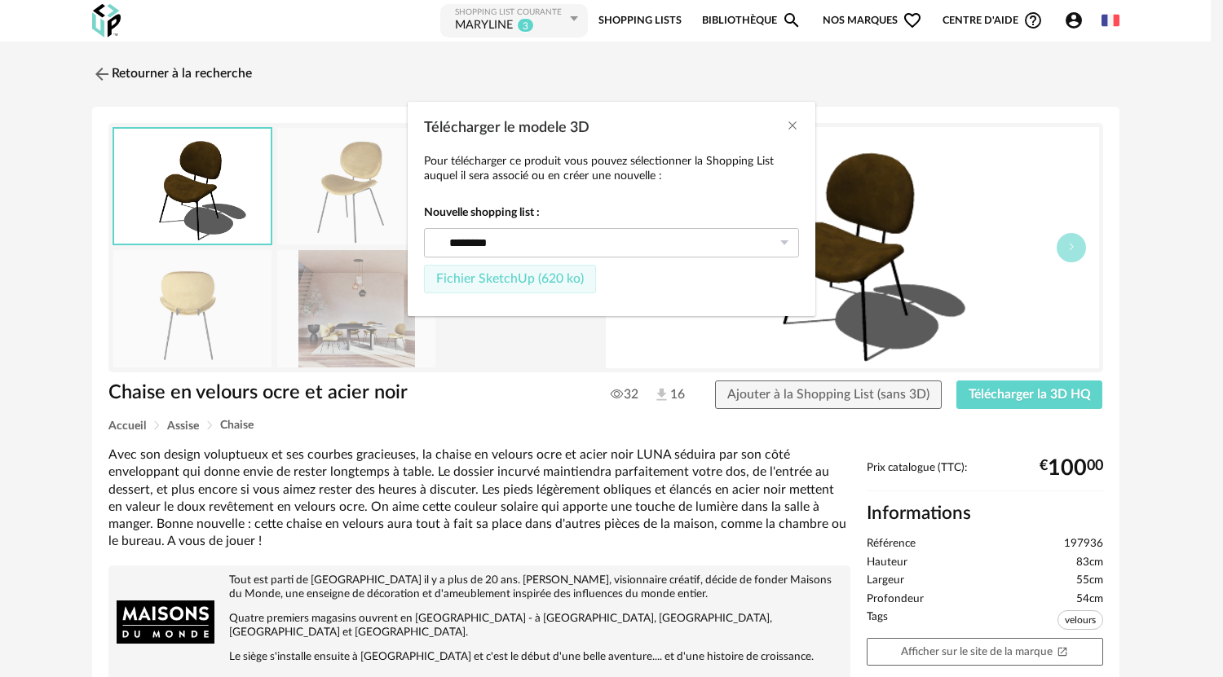
click at [545, 278] on span "Fichier SketchUp (620 ko)" at bounding box center [510, 278] width 148 height 13
